Goal: Transaction & Acquisition: Purchase product/service

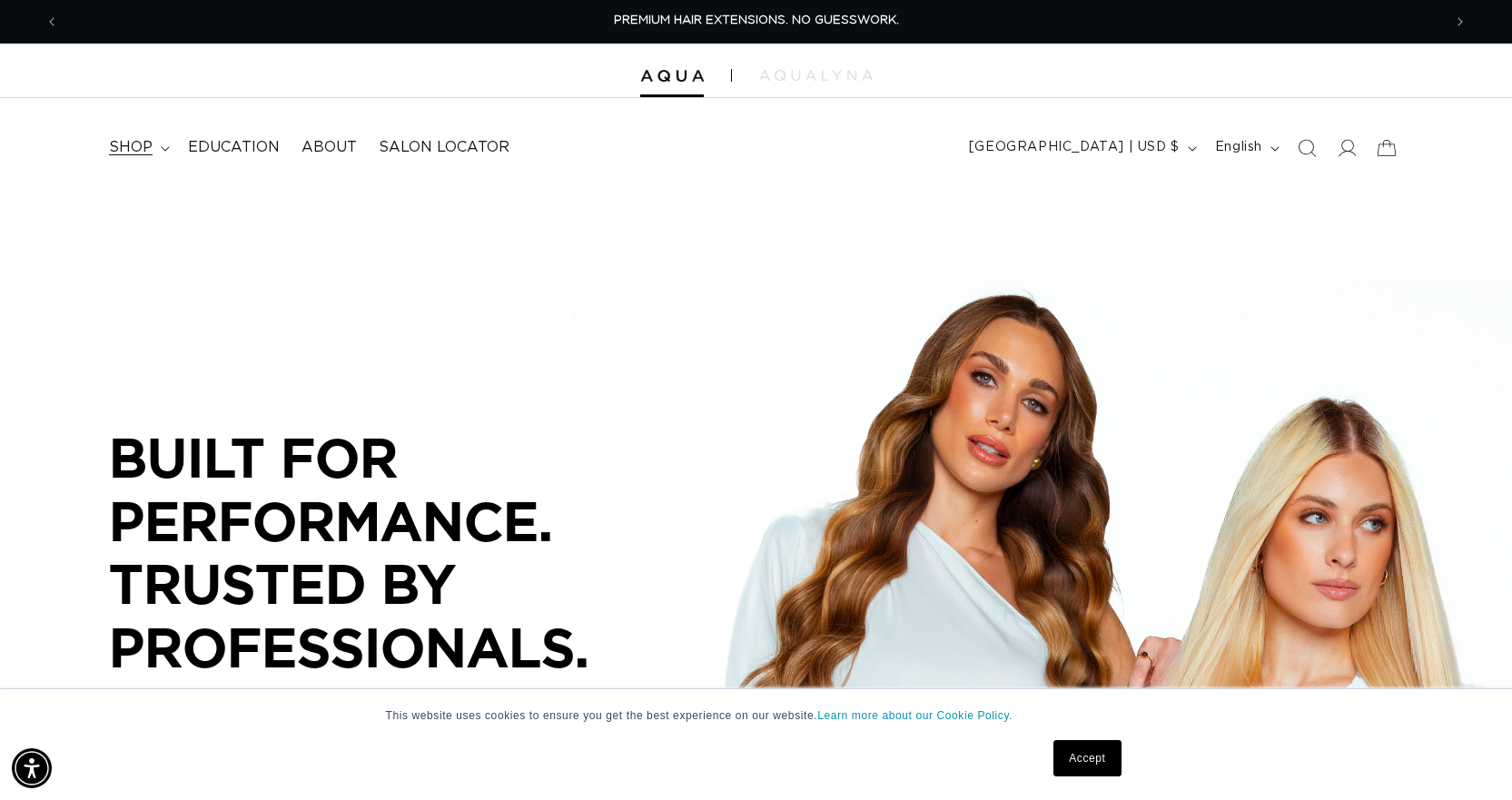
click at [130, 149] on span "shop" at bounding box center [131, 147] width 44 height 19
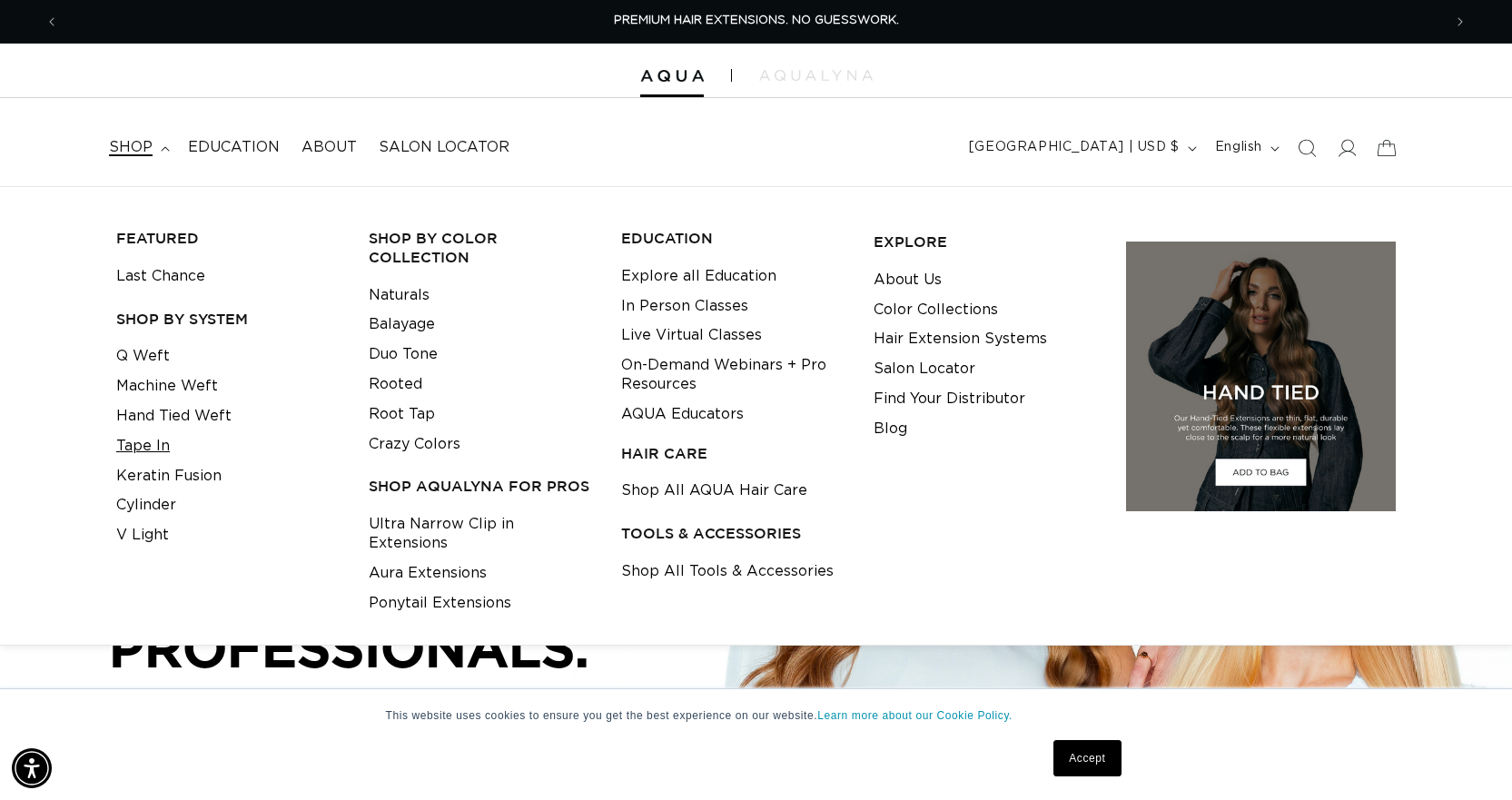
click at [147, 438] on link "Tape In" at bounding box center [143, 446] width 53 height 30
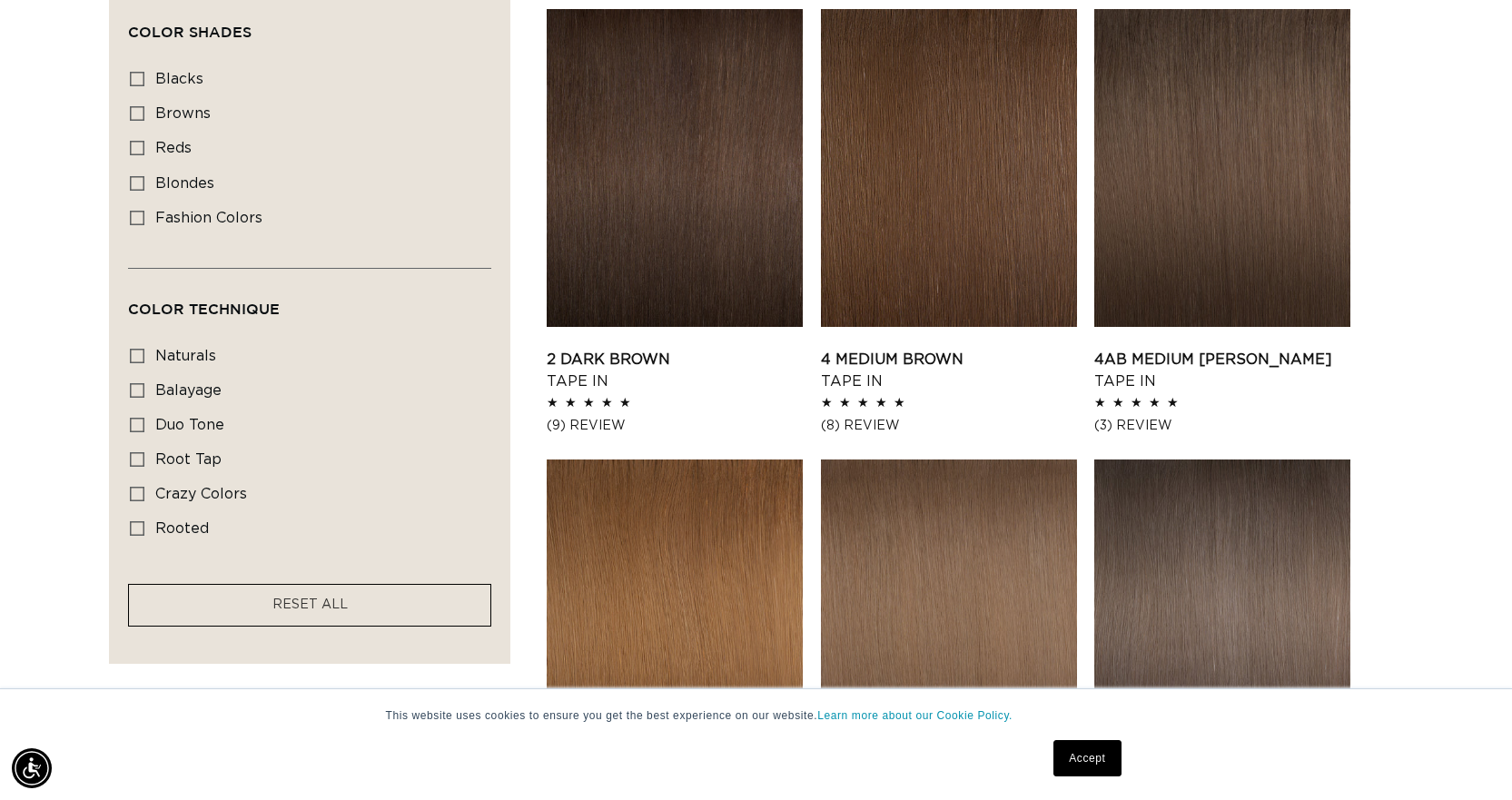
scroll to position [1090, 0]
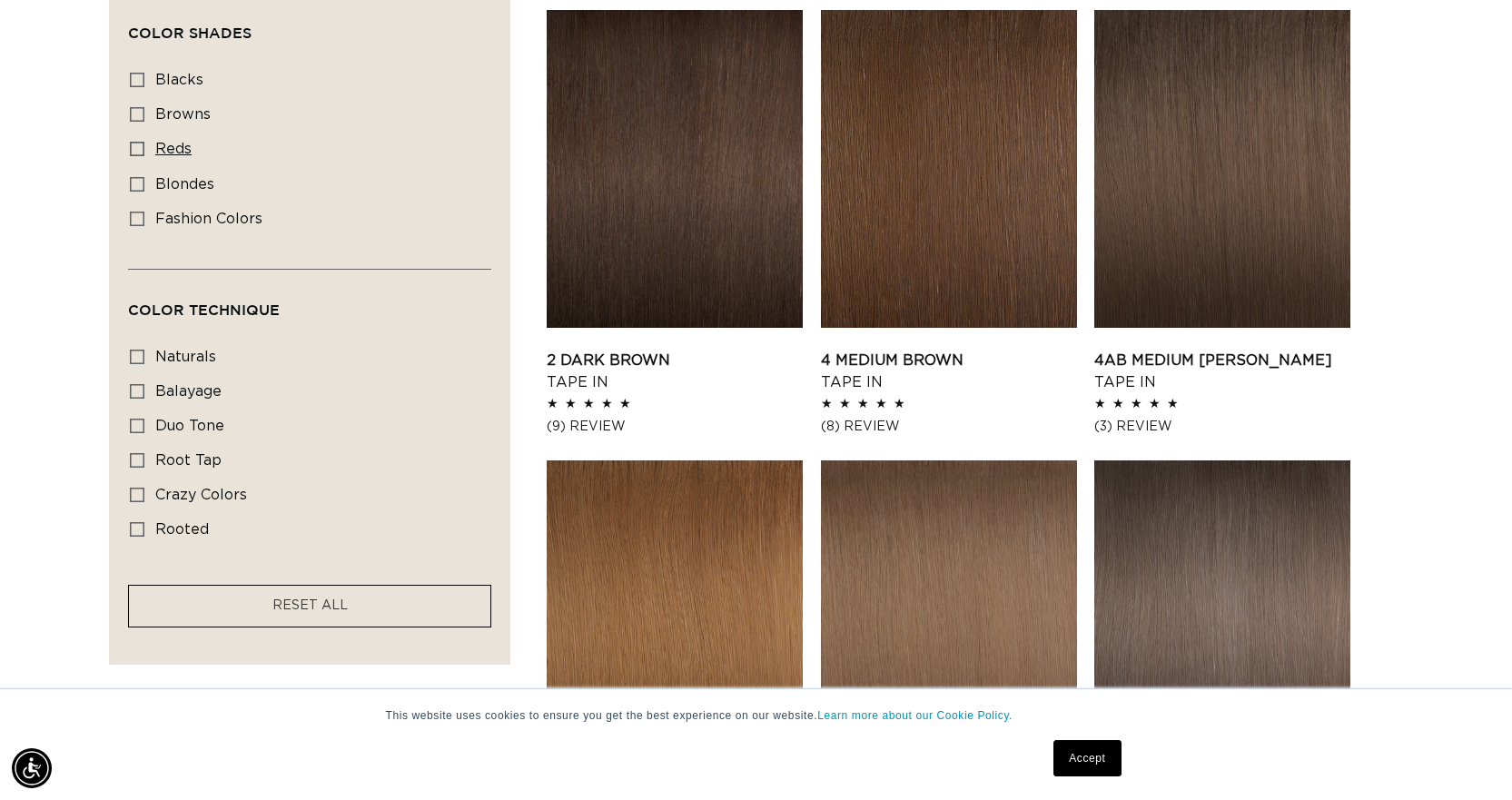
click at [134, 144] on icon at bounding box center [137, 149] width 15 height 15
click at [134, 144] on input "reds reds (4 products)" at bounding box center [137, 149] width 15 height 15
checkbox input "true"
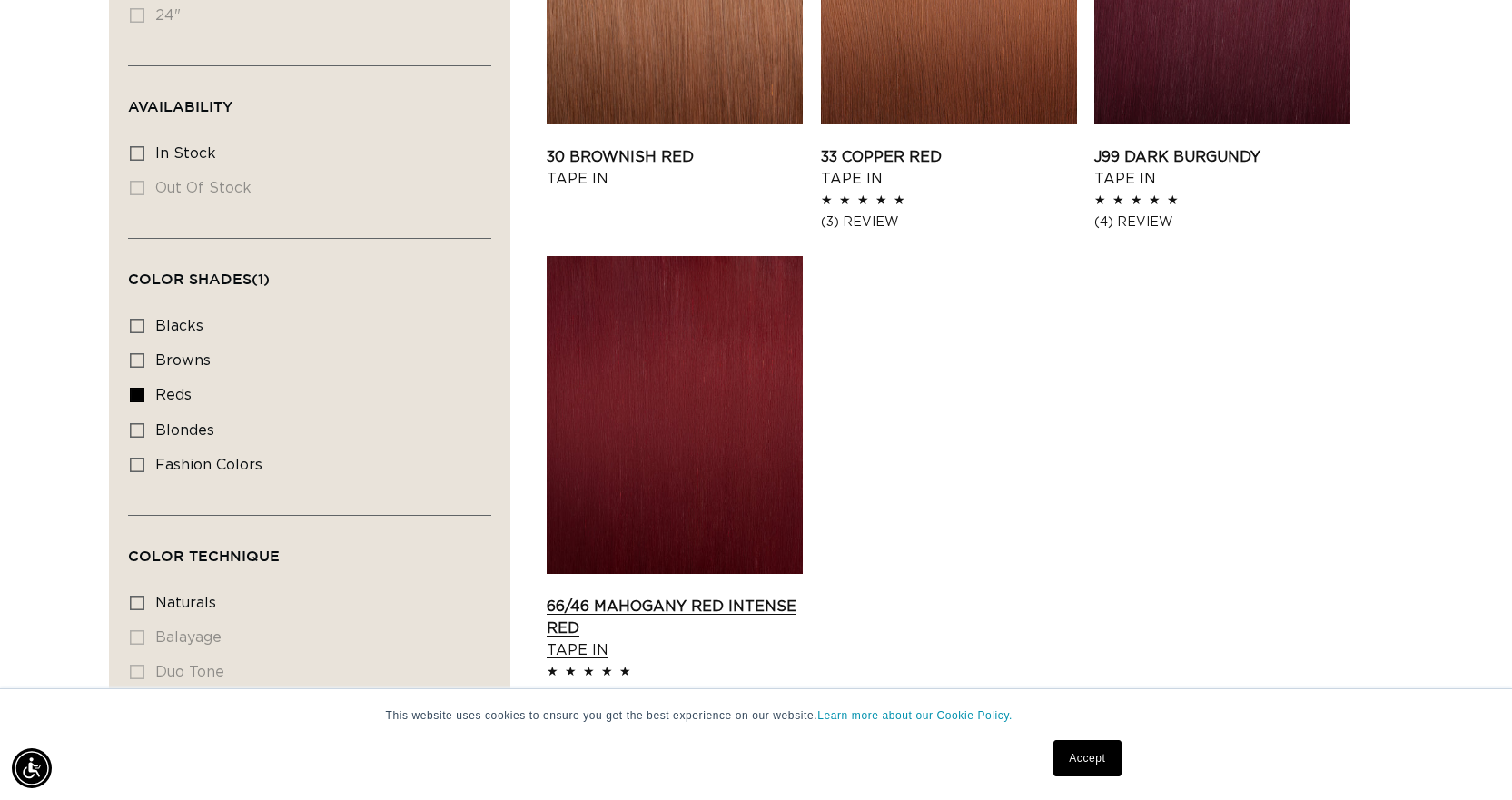
scroll to position [908, 0]
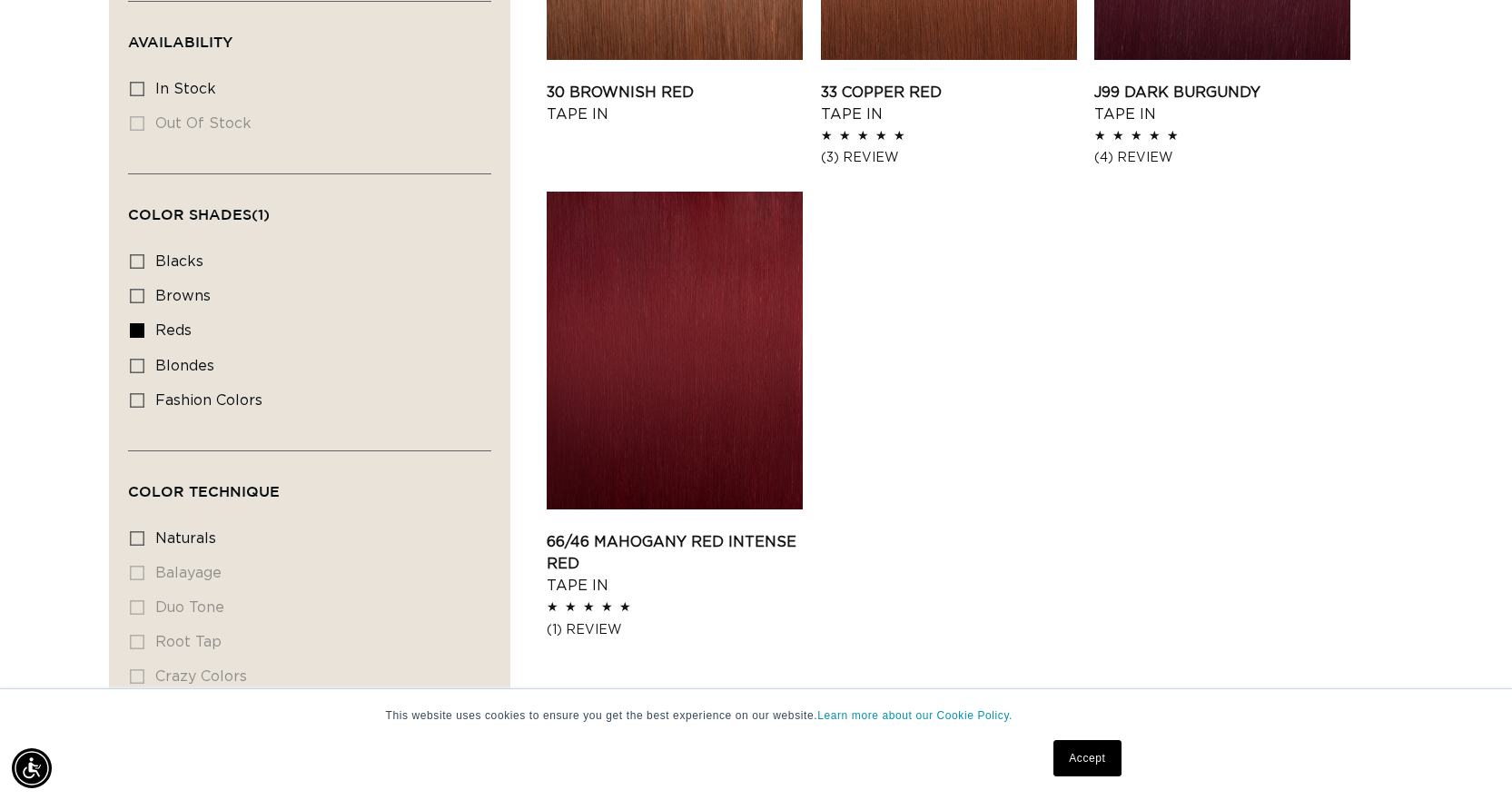
click at [546, 408] on div "Filter: Lengths (0) Lengths 14" 14" (4 products) 18" 18" (4 products) 22" 24"" at bounding box center [756, 294] width 1512 height 1105
click at [652, 531] on link "66/46 Mahogany Red Intense Red Tape In" at bounding box center [675, 564] width 256 height 65
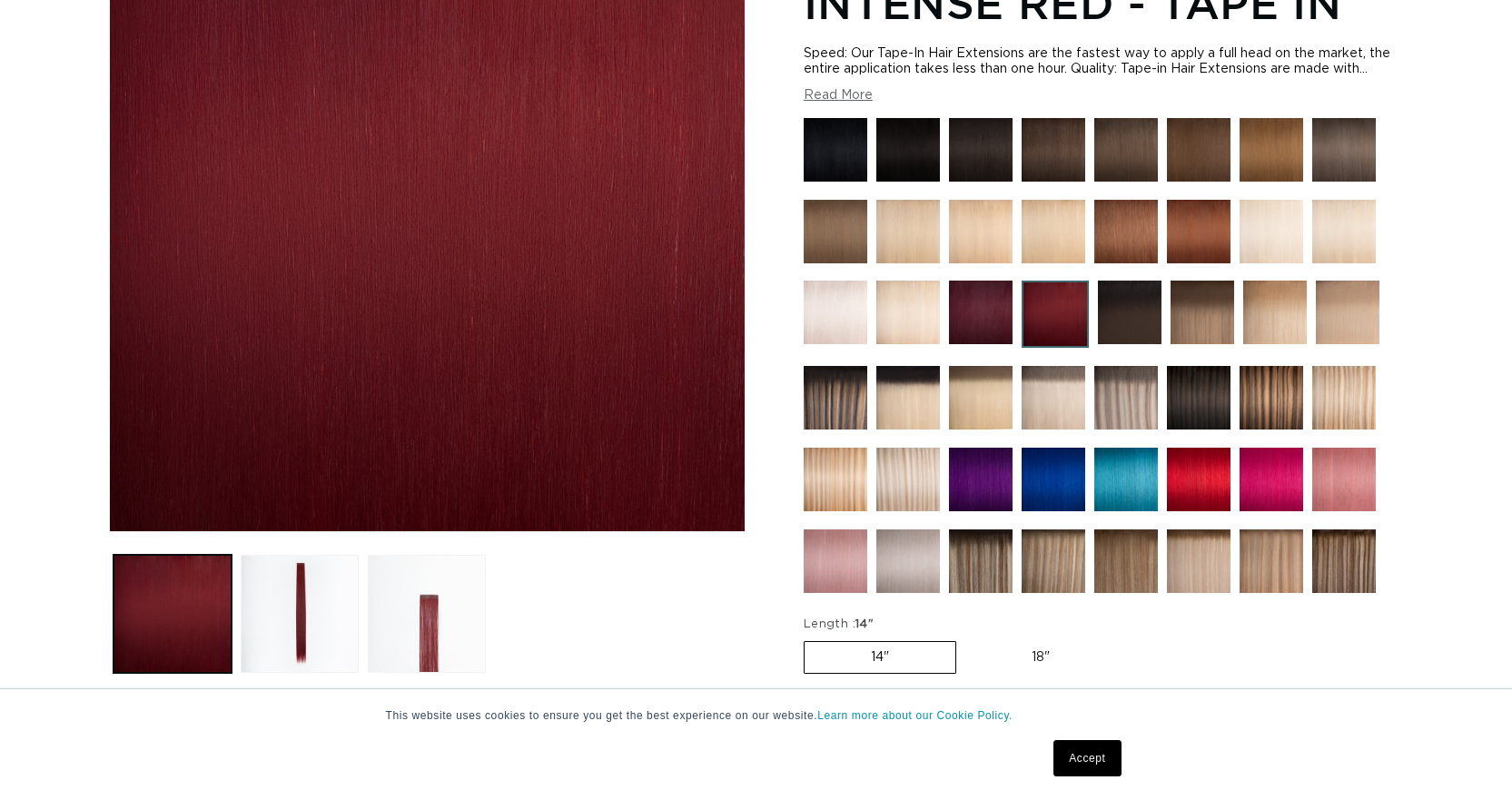
scroll to position [363, 0]
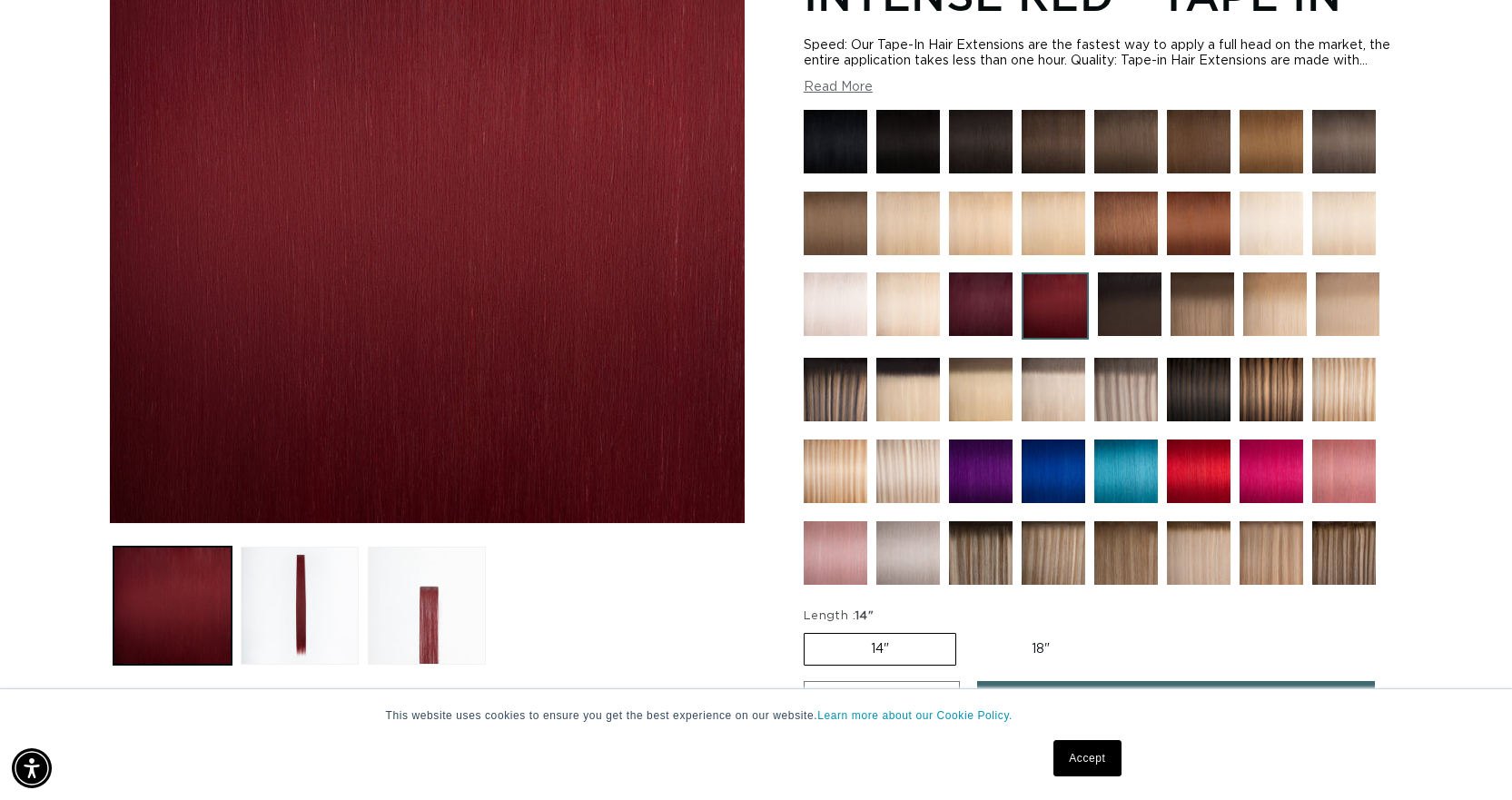
click at [1197, 464] on img at bounding box center [1199, 471] width 63 height 63
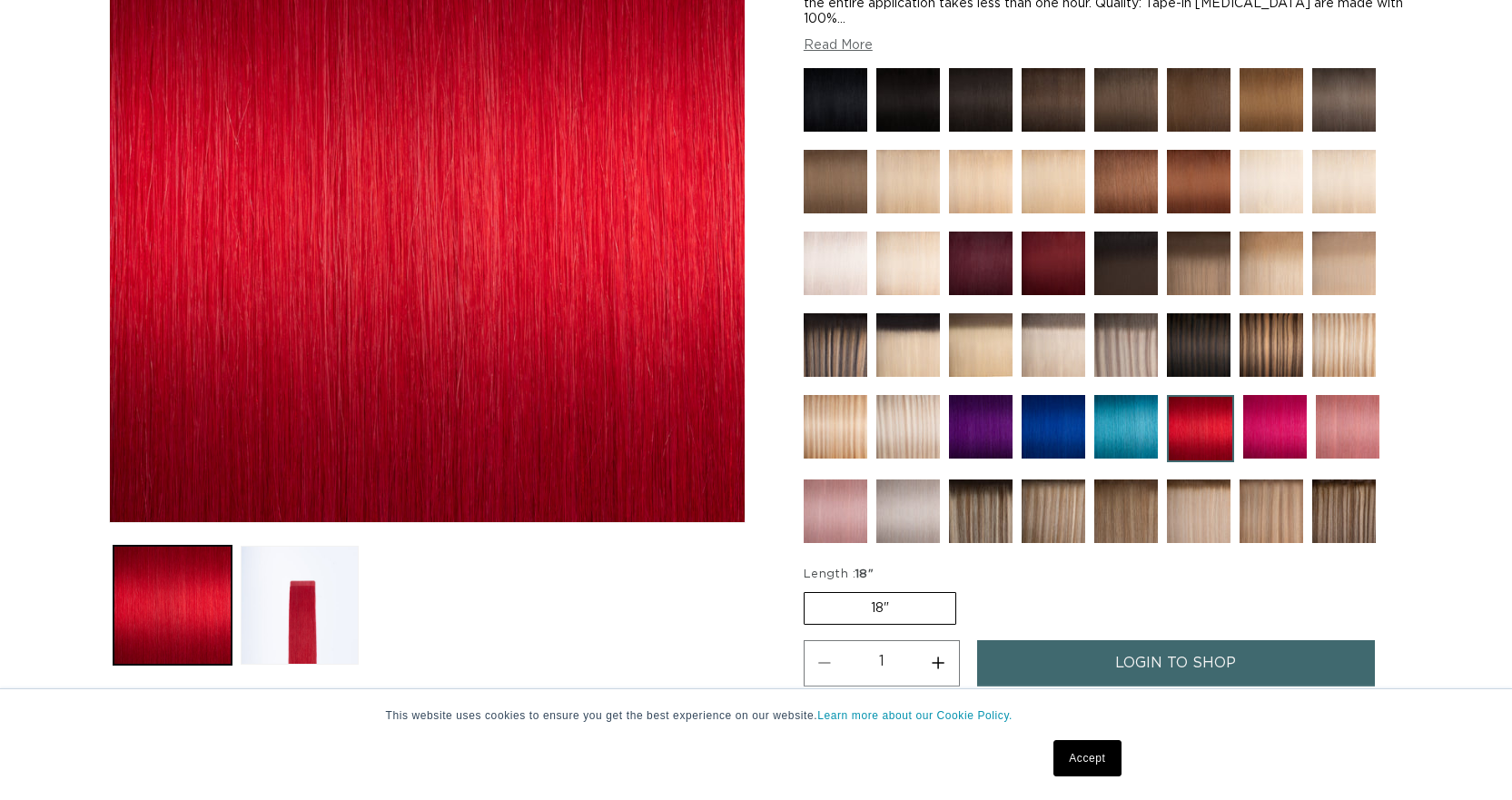
click at [1041, 274] on img at bounding box center [1054, 263] width 63 height 63
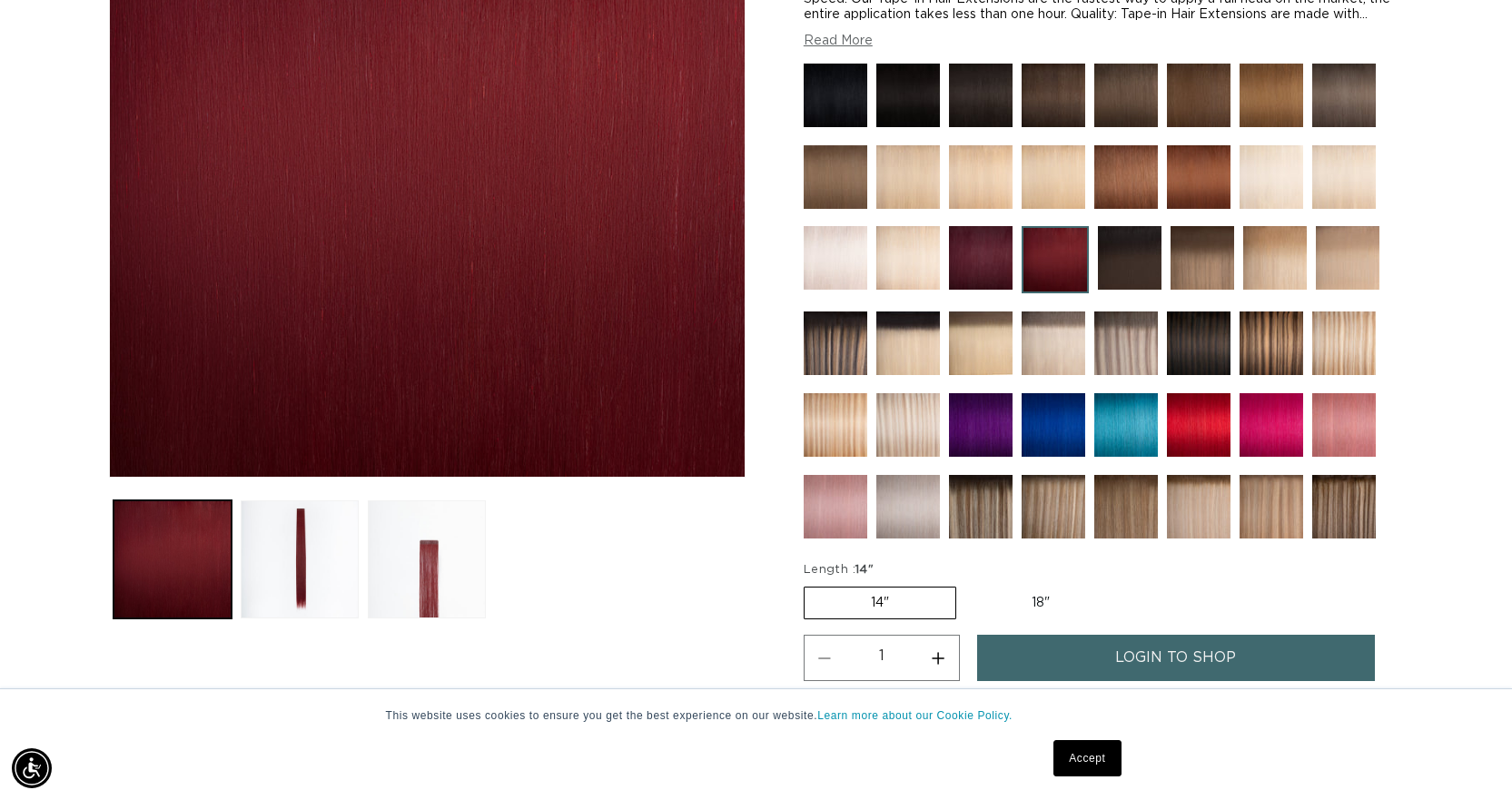
scroll to position [545, 0]
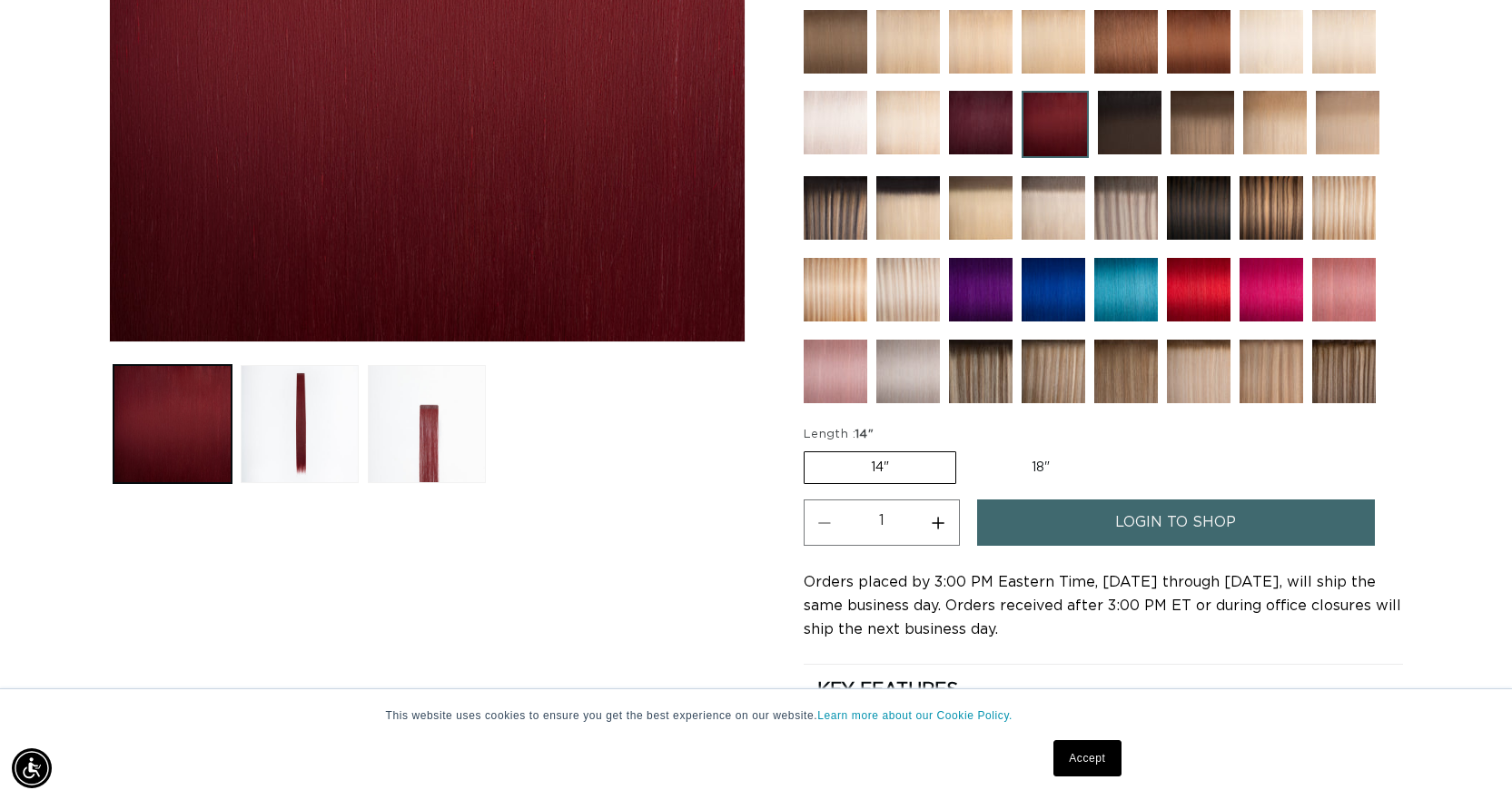
click at [873, 462] on label "14" Variant sold out or unavailable" at bounding box center [879, 468] width 152 height 33
click at [809, 449] on input "14" Variant sold out or unavailable" at bounding box center [808, 448] width 1 height 1
click at [1055, 463] on label "18" Variant sold out or unavailable" at bounding box center [1041, 468] width 151 height 31
click at [966, 449] on input "18" Variant sold out or unavailable" at bounding box center [965, 448] width 1 height 1
radio input "true"
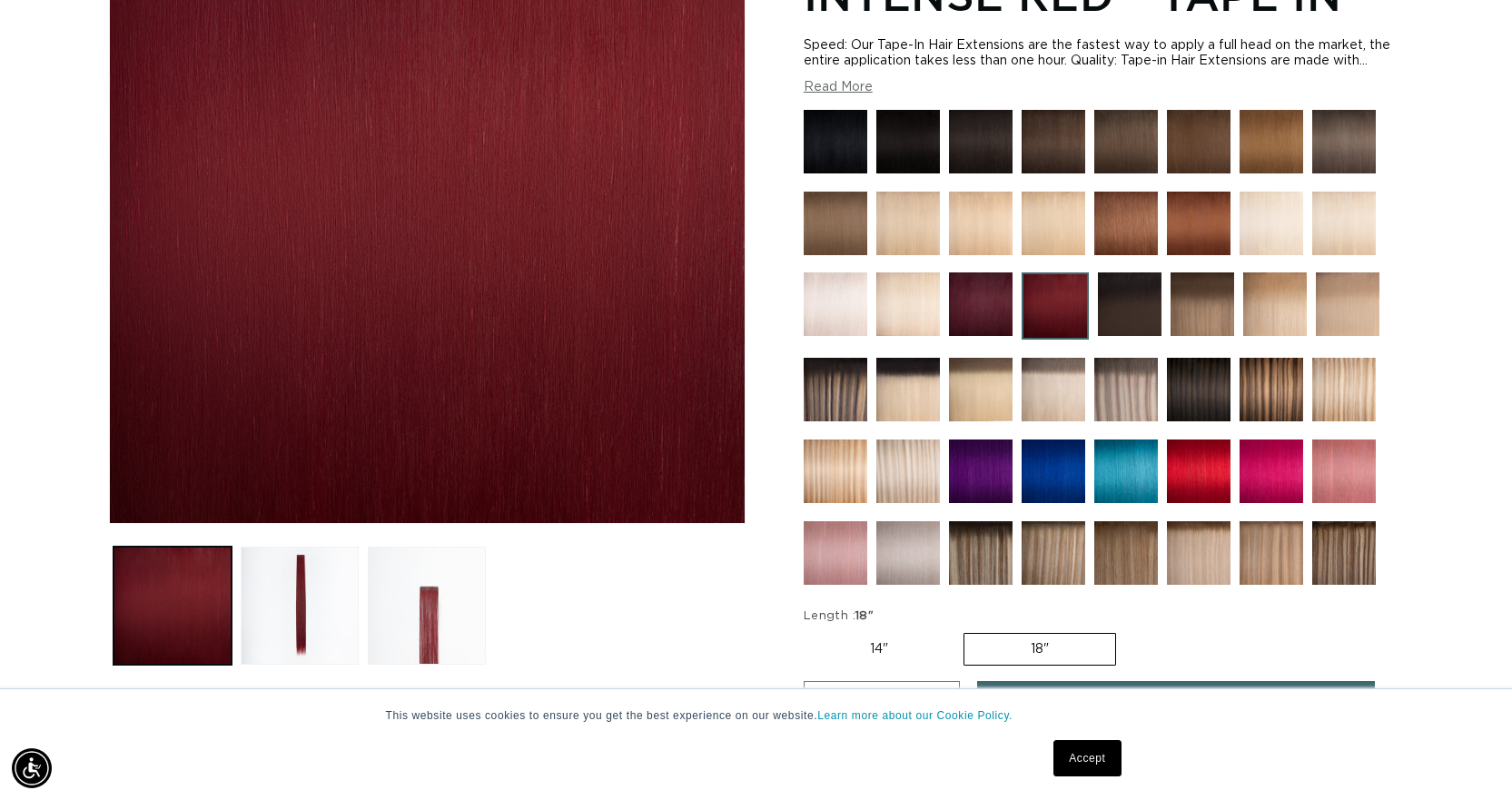
scroll to position [0, 0]
click at [1210, 471] on img at bounding box center [1199, 471] width 63 height 63
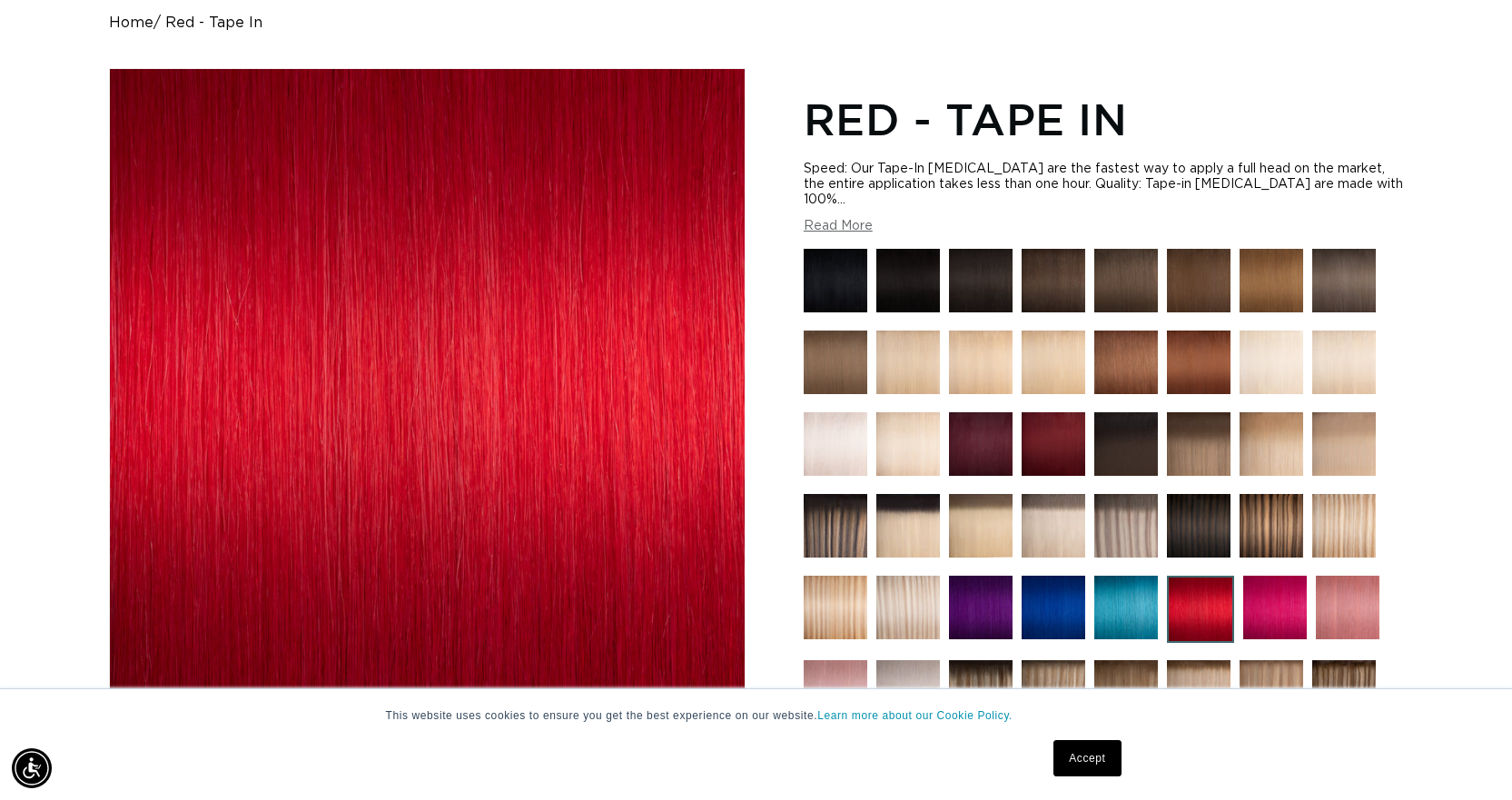
scroll to position [182, 0]
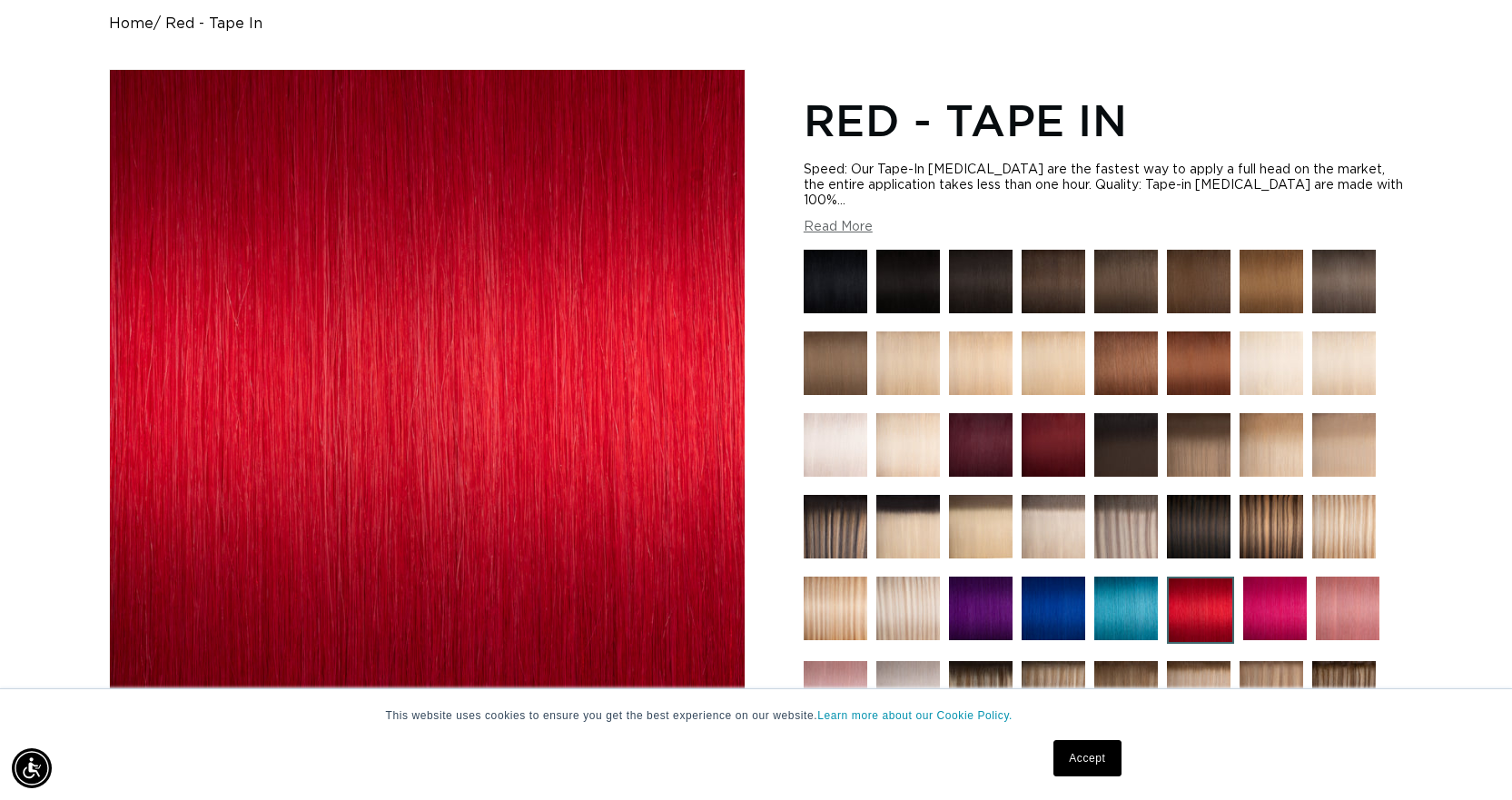
click at [1067, 448] on img at bounding box center [1054, 445] width 63 height 63
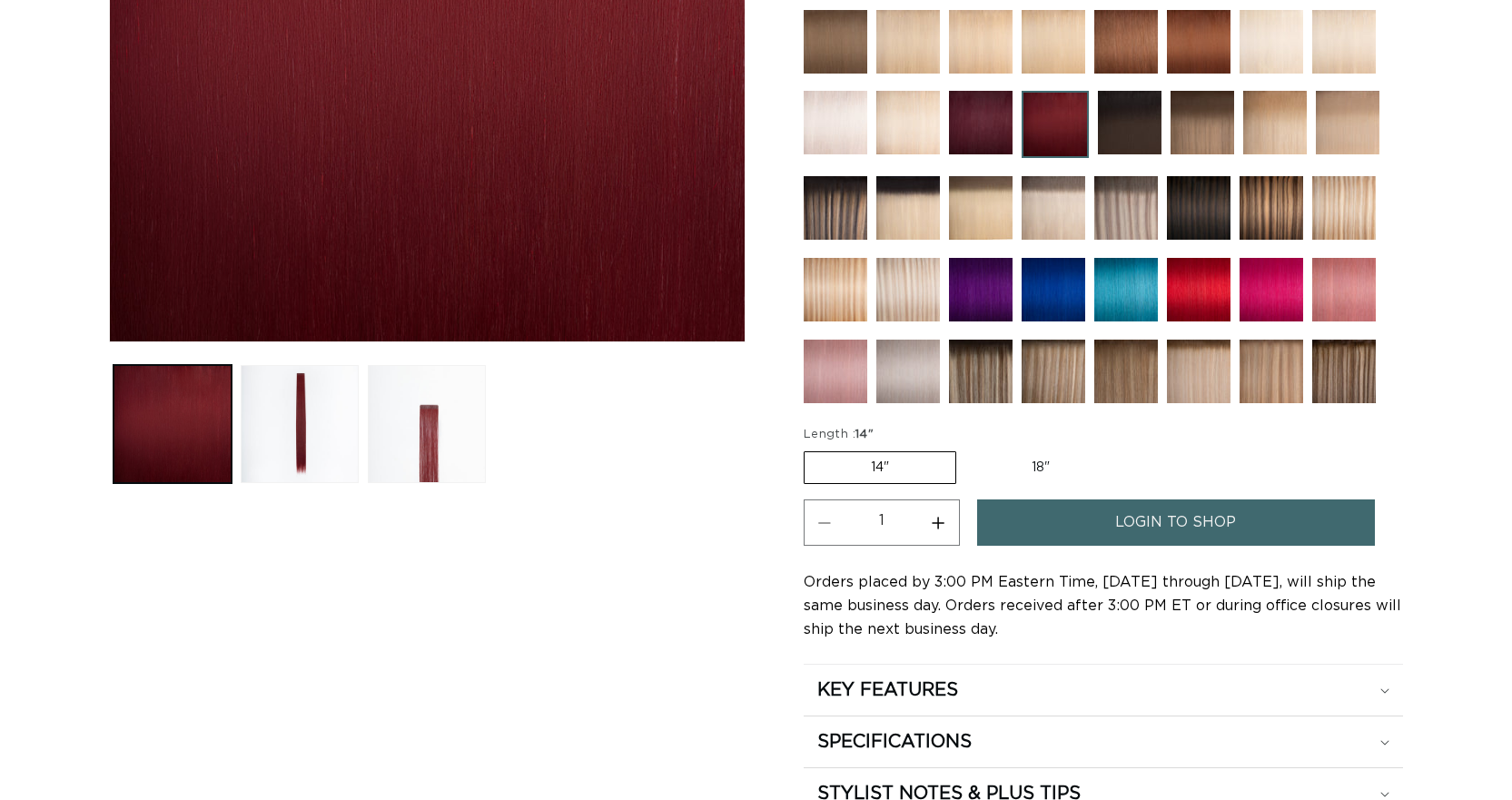
scroll to position [545, 0]
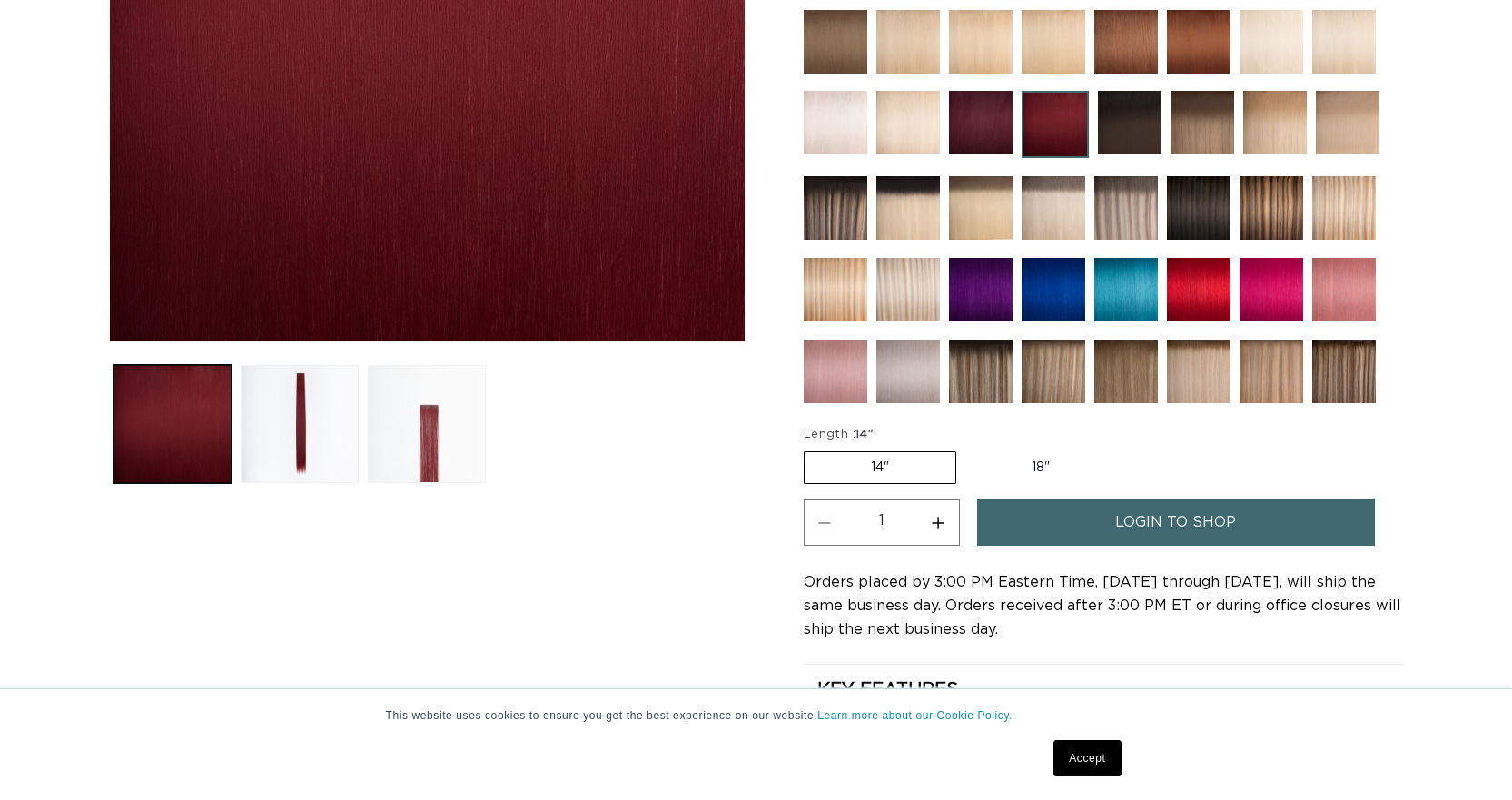
click at [1251, 290] on img at bounding box center [1271, 289] width 63 height 63
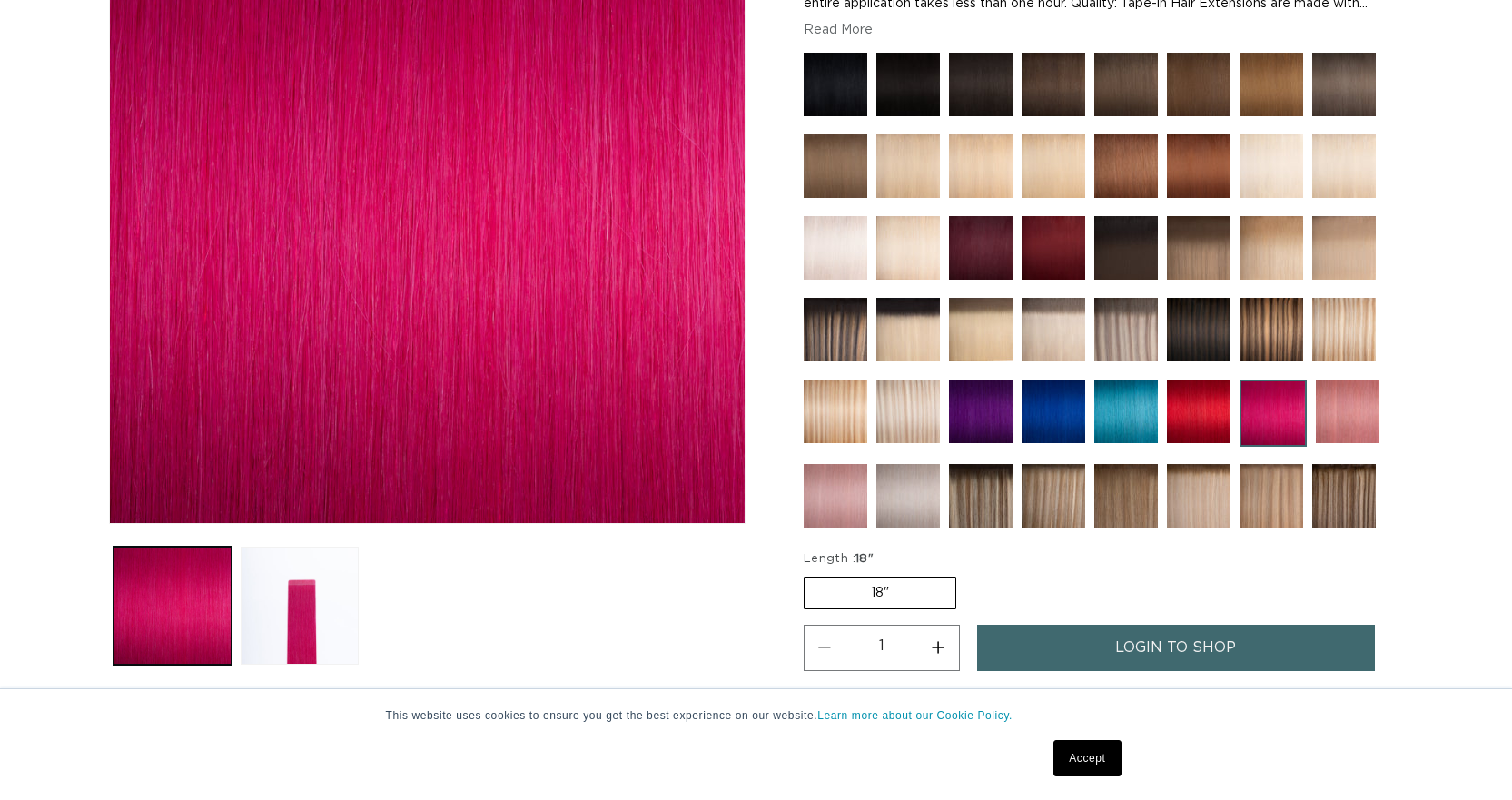
click at [1184, 381] on img at bounding box center [1199, 412] width 63 height 63
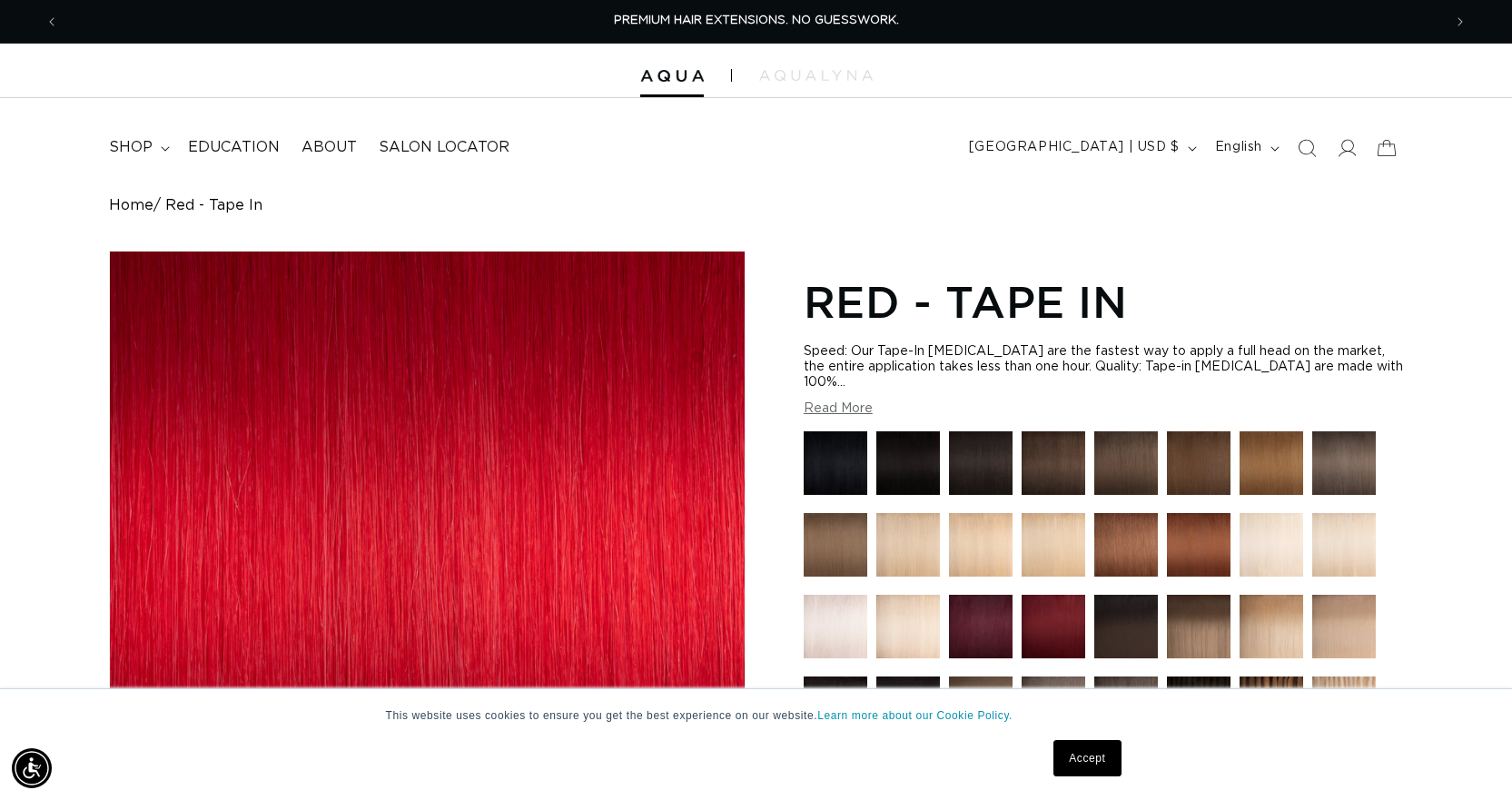
click at [1065, 625] on img at bounding box center [1054, 626] width 63 height 63
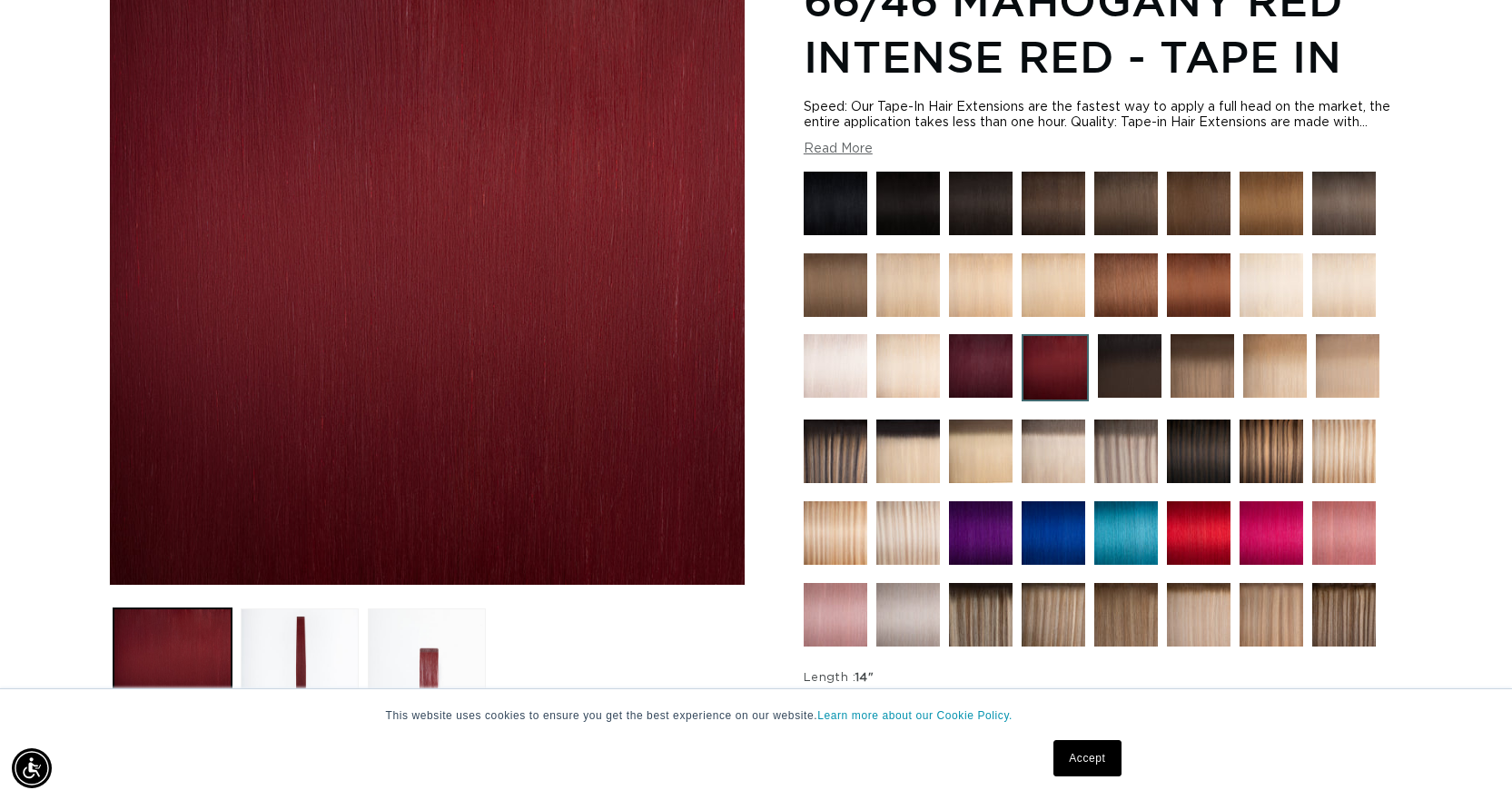
scroll to position [363, 0]
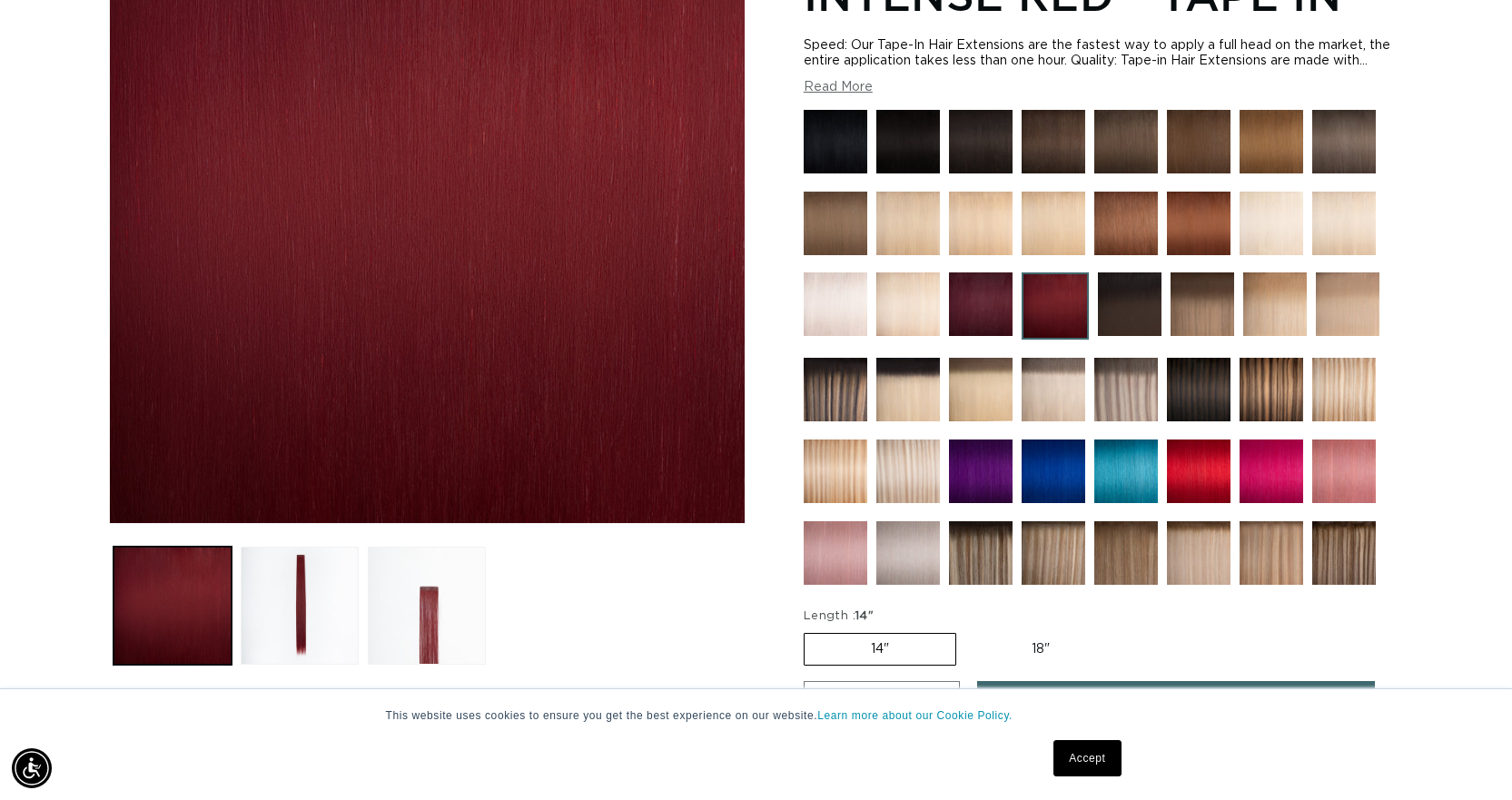
click at [1189, 449] on img at bounding box center [1199, 471] width 63 height 63
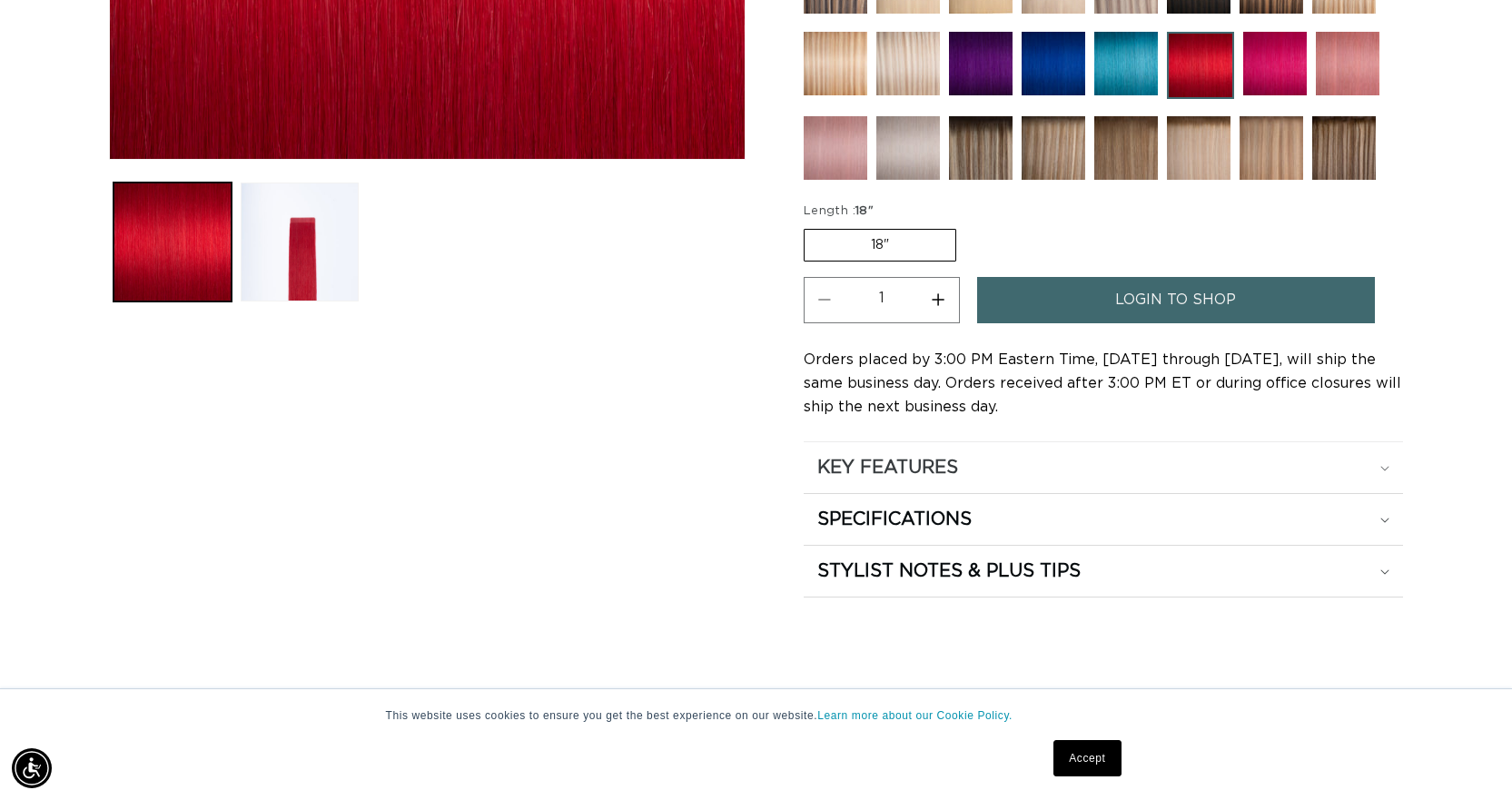
scroll to position [0, 1383]
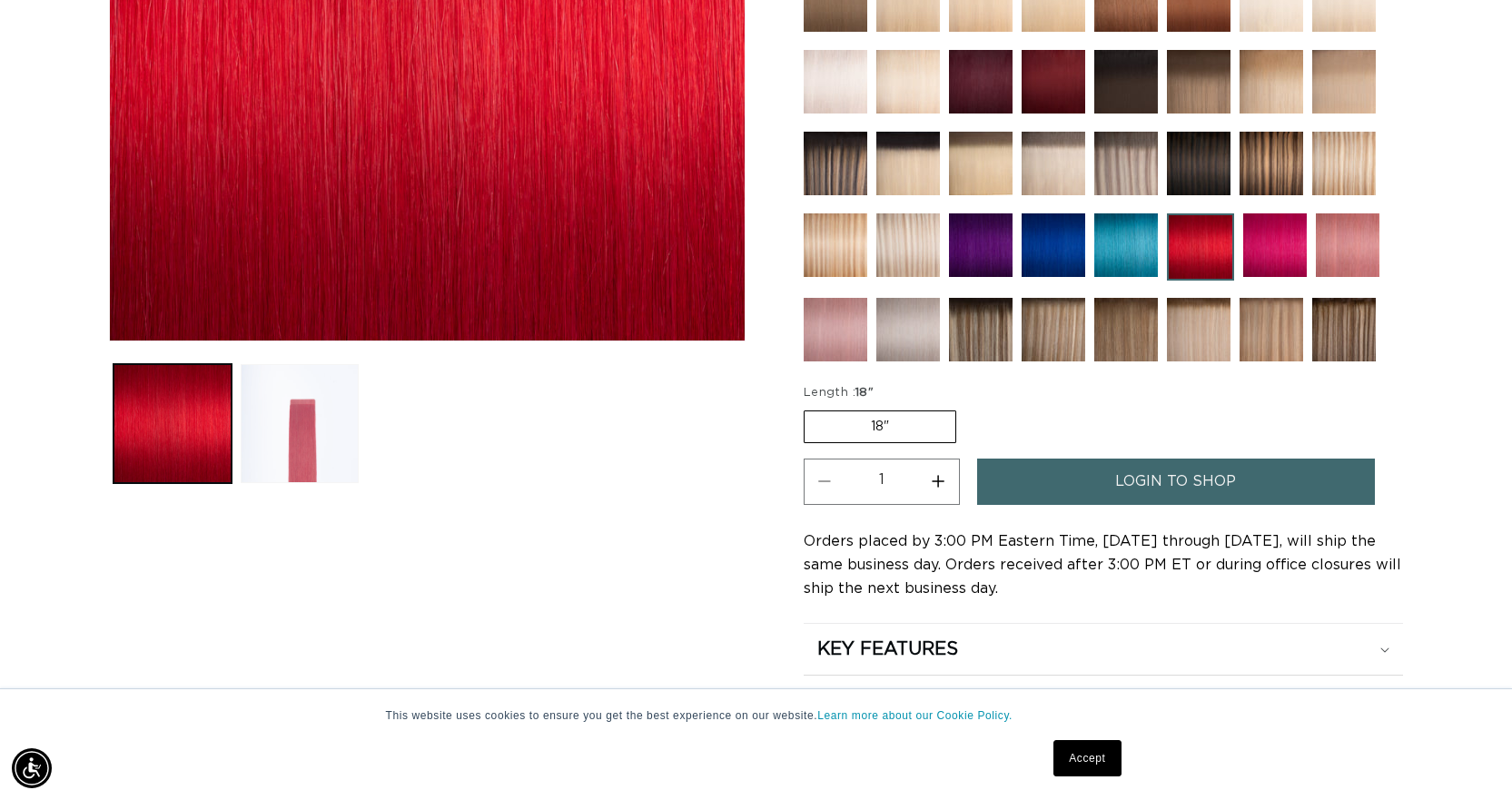
click at [305, 458] on button "Load image 2 in gallery view" at bounding box center [300, 423] width 119 height 119
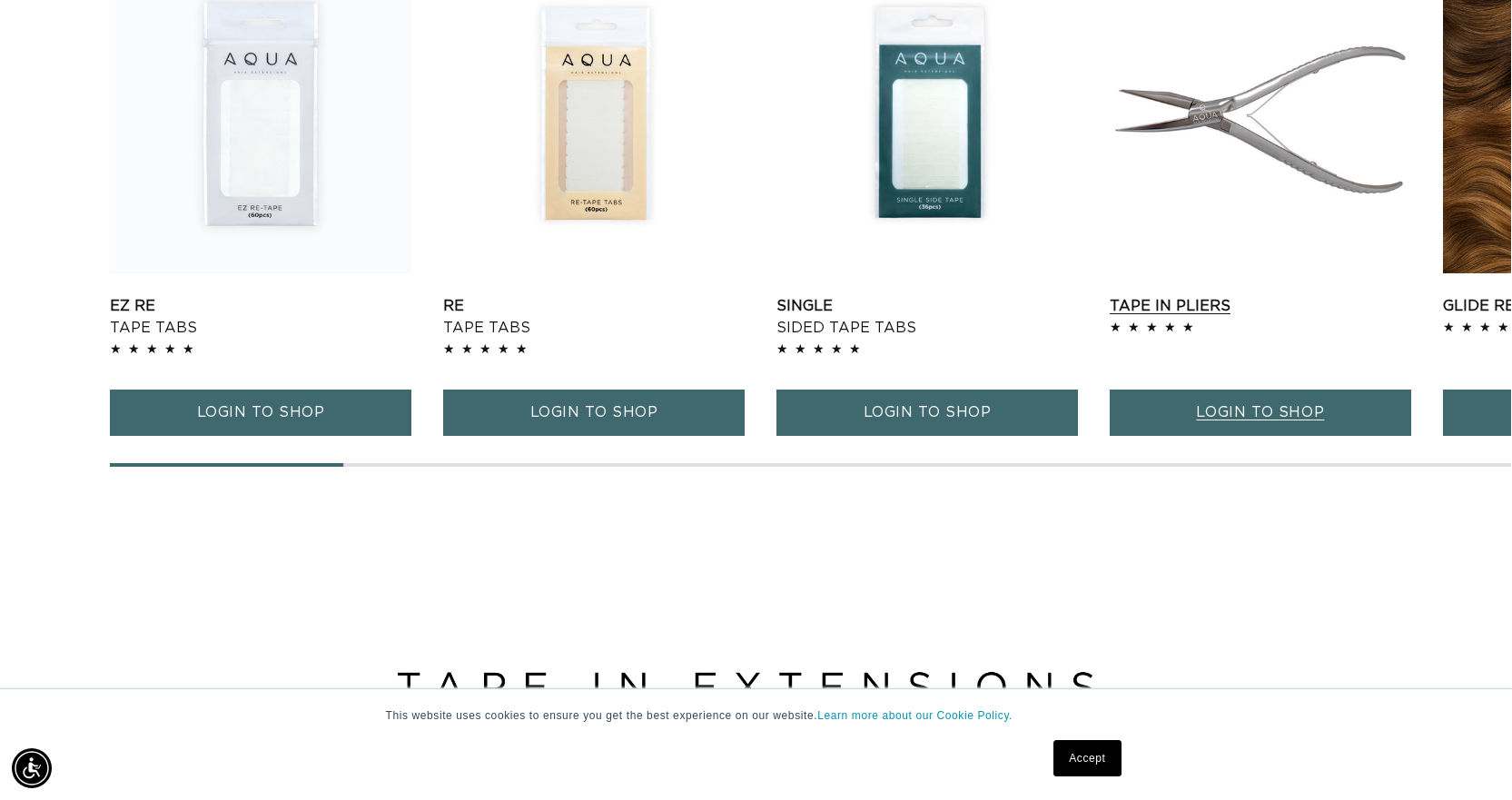
scroll to position [0, 0]
